Goal: Task Accomplishment & Management: Manage account settings

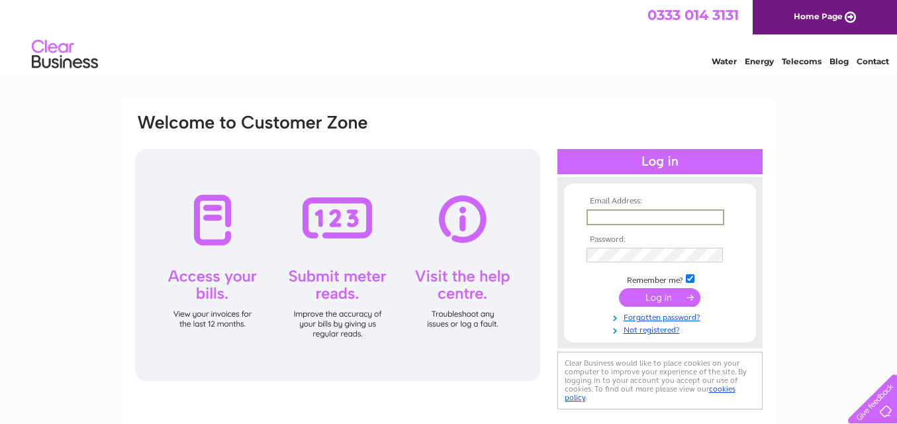
click at [618, 216] on input "text" at bounding box center [656, 217] width 138 height 16
type input "secondaryglazingdirect@outlook.com"
click at [666, 298] on input "submit" at bounding box center [659, 297] width 81 height 19
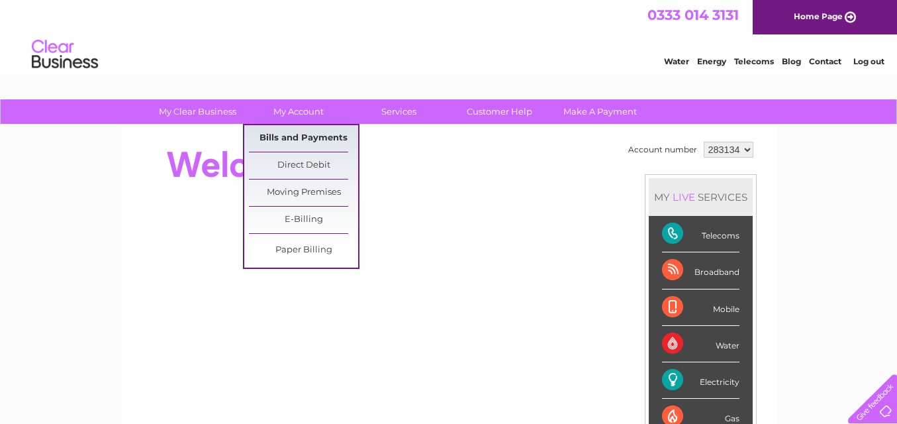
click at [319, 134] on link "Bills and Payments" at bounding box center [303, 138] width 109 height 26
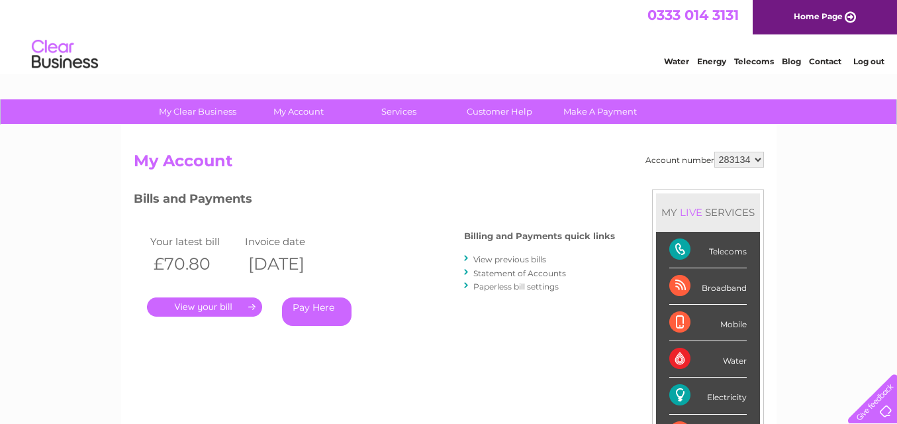
click at [221, 303] on link "." at bounding box center [204, 306] width 115 height 19
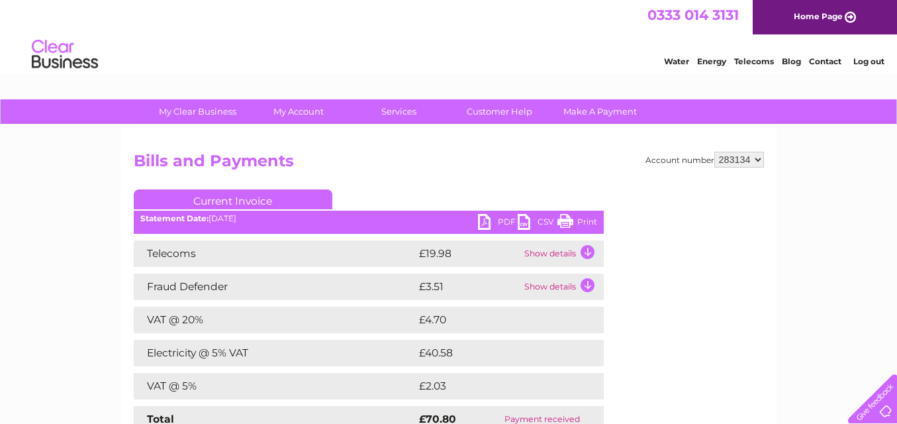
click at [586, 221] on link "Print" at bounding box center [578, 223] width 40 height 19
